Goal: Transaction & Acquisition: Purchase product/service

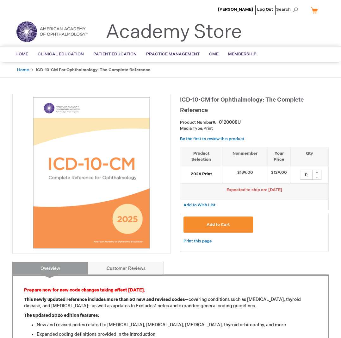
click at [234, 228] on button "Add to Cart" at bounding box center [219, 224] width 70 height 16
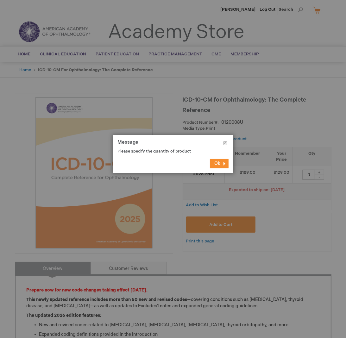
click at [221, 161] on button "Ok" at bounding box center [219, 163] width 19 height 9
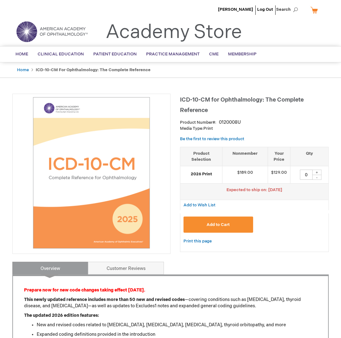
click at [318, 171] on div "+" at bounding box center [316, 172] width 9 height 5
type input "1"
click at [236, 222] on button "Add to Cart" at bounding box center [219, 224] width 70 height 16
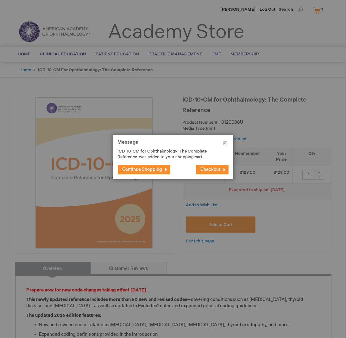
click at [205, 167] on span "Checkout" at bounding box center [211, 169] width 20 height 5
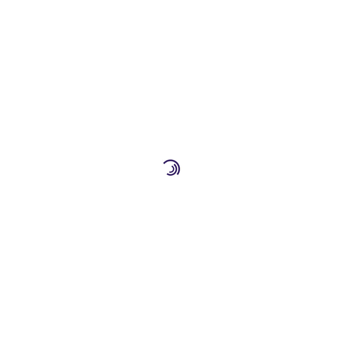
select select "US"
select select "18"
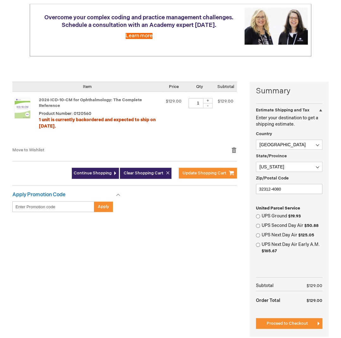
scroll to position [112, 0]
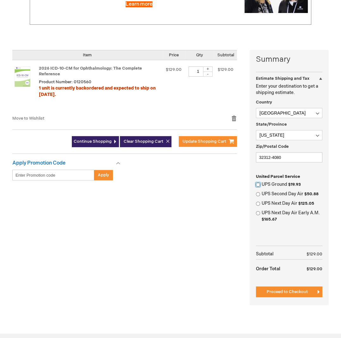
click at [259, 185] on input "UPS Ground $19.93" at bounding box center [258, 185] width 4 height 4
radio input "true"
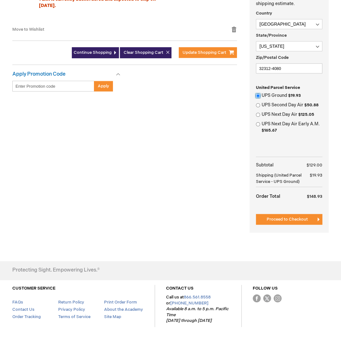
scroll to position [207, 0]
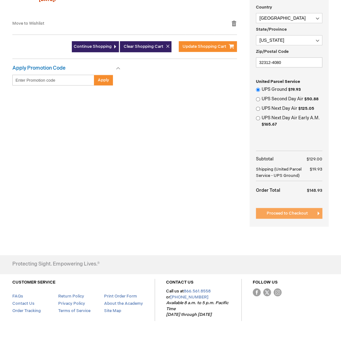
click at [294, 211] on span "Proceed to Checkout" at bounding box center [287, 213] width 41 height 5
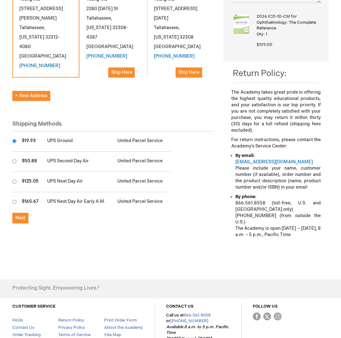
scroll to position [127, 0]
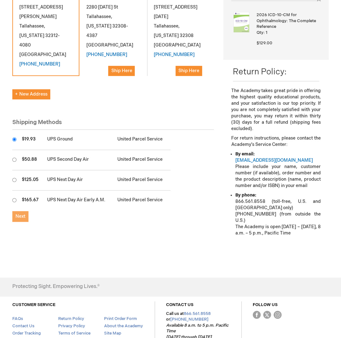
click at [18, 214] on span "Next" at bounding box center [21, 216] width 10 height 5
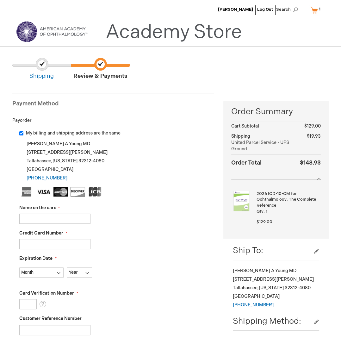
click at [40, 216] on input "Name on the card" at bounding box center [54, 219] width 71 height 10
type input "[PERSON_NAME]"
type input "4"
type input "[CREDIT_CARD_NUMBER]"
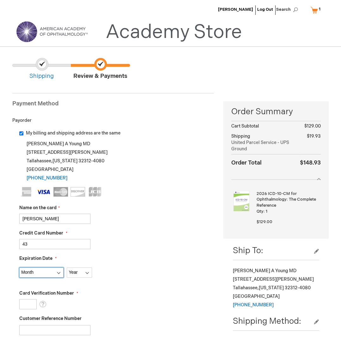
click at [37, 274] on select "Month [DATE] - [DATE] - [DATE] - [DATE] - [DATE] - [DATE] - [DATE] - [DATE] - […" at bounding box center [41, 272] width 44 height 10
select select "7"
click at [19, 267] on select "Month [DATE] - [DATE] - [DATE] - [DATE] - [DATE] - [DATE] - [DATE] - [DATE] - […" at bounding box center [41, 272] width 44 height 10
drag, startPoint x: 78, startPoint y: 272, endPoint x: 80, endPoint y: 267, distance: 5.0
click at [78, 272] on select "Year [DATE] 2026 2027 2028 2029 2030 2031 2032 2033 2034 2035" at bounding box center [79, 272] width 25 height 10
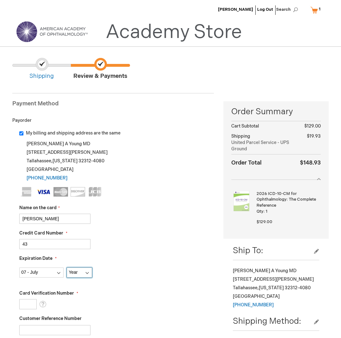
select select "2027"
click at [67, 267] on select "Year [DATE] 2026 2027 2028 2029 2030 2031 2032 2033 2034 2035" at bounding box center [79, 272] width 25 height 10
click at [178, 198] on ul at bounding box center [116, 192] width 195 height 11
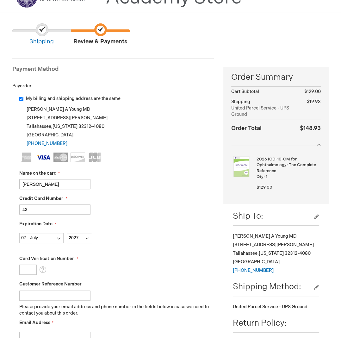
scroll to position [127, 0]
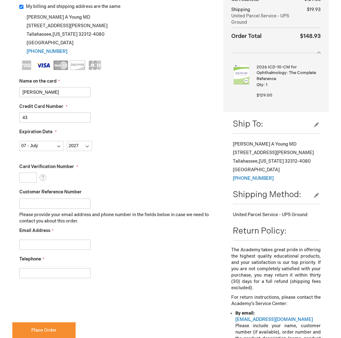
click at [32, 181] on input "Card Verification Number" at bounding box center [27, 177] width 17 height 10
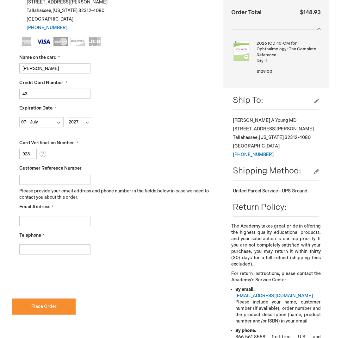
scroll to position [222, 0]
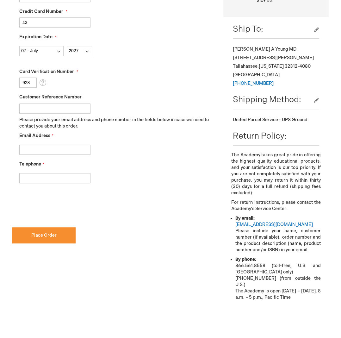
type input "928"
click at [41, 145] on input "Email Address" at bounding box center [54, 150] width 71 height 10
type input "c"
type input "[EMAIL_ADDRESS][DOMAIN_NAME]"
type input "8502014733"
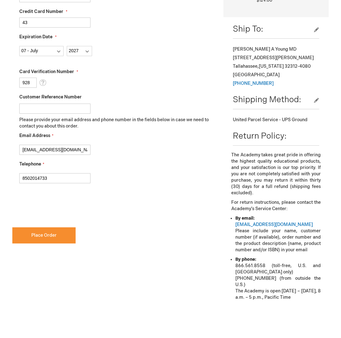
click at [132, 155] on fieldset "Name on the card [PERSON_NAME] Credit Card Number [CREDIT_CARD_NUMBER] Expirati…" at bounding box center [116, 78] width 195 height 224
checkbox input "true"
click at [50, 235] on span "Place Order" at bounding box center [43, 235] width 25 height 5
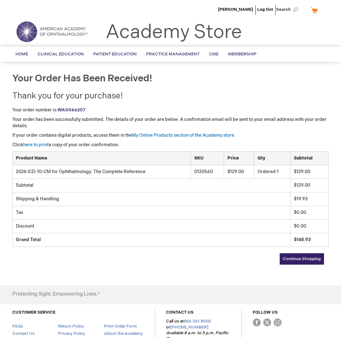
drag, startPoint x: 228, startPoint y: 74, endPoint x: 193, endPoint y: 84, distance: 35.9
click at [193, 84] on div "Your order has been received! Thank you for your purchase! Your order number is…" at bounding box center [170, 175] width 316 height 204
